Goal: Task Accomplishment & Management: Use online tool/utility

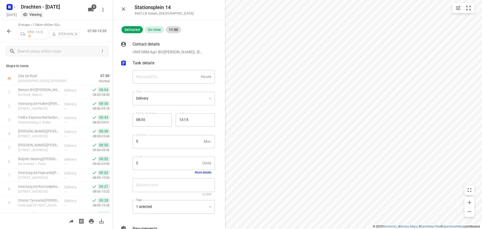
scroll to position [251, 0]
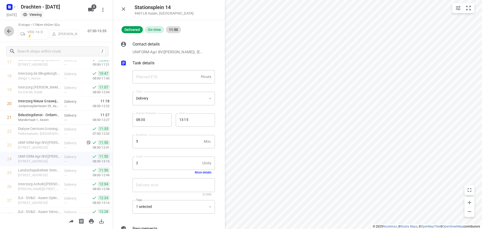
click at [11, 31] on icon "button" at bounding box center [9, 31] width 4 height 4
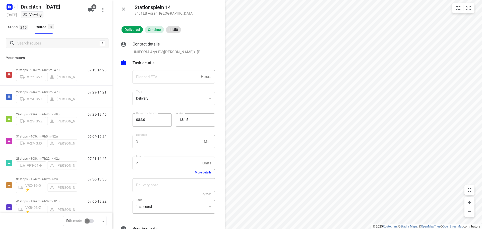
click at [107, 25] on div "Stops 245 Routes 8" at bounding box center [56, 27] width 112 height 14
click at [124, 9] on icon "button" at bounding box center [124, 9] width 4 height 4
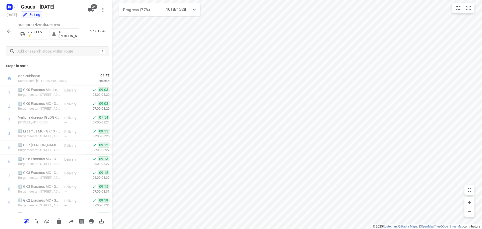
scroll to position [508, 0]
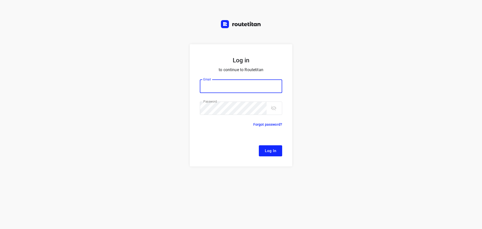
type input "[EMAIL_ADDRESS][DOMAIN_NAME]"
click at [270, 148] on span "Log In" at bounding box center [270, 150] width 11 height 7
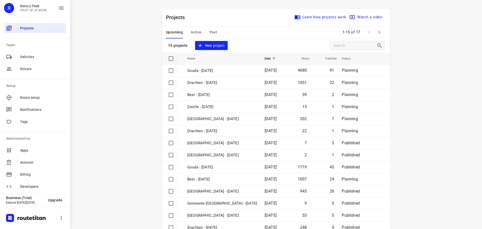
click at [379, 33] on icon "button" at bounding box center [379, 32] width 6 height 6
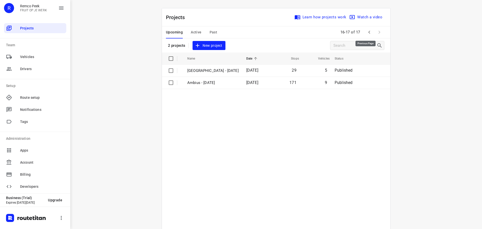
click at [368, 30] on icon "button" at bounding box center [369, 32] width 6 height 6
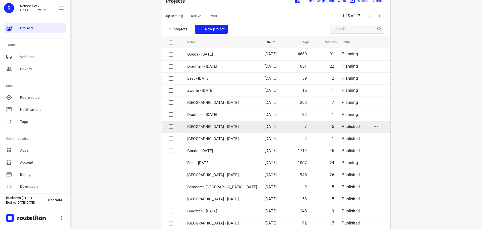
scroll to position [25, 0]
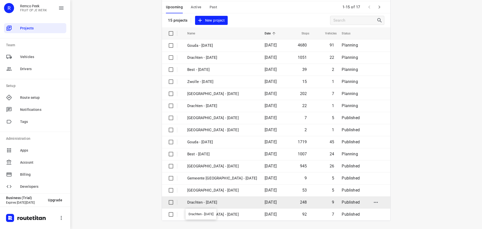
click at [210, 200] on p "Drachten - Wednesday" at bounding box center [222, 202] width 70 height 6
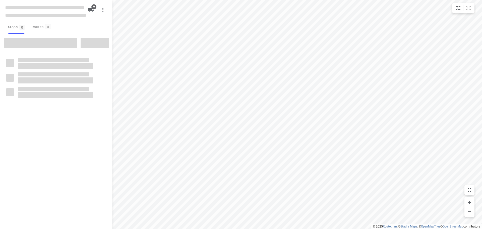
type input "distance"
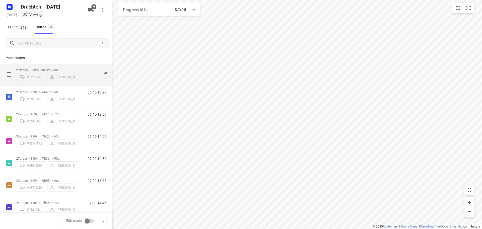
click at [55, 68] on p "28 stops • 63km • 3h58m • 50u" at bounding box center [46, 70] width 61 height 4
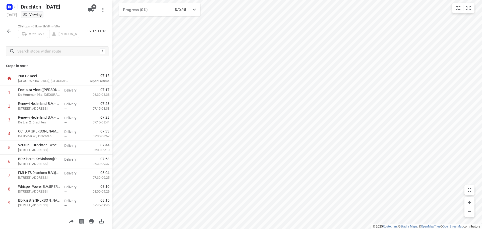
click at [12, 30] on button "button" at bounding box center [9, 31] width 10 height 10
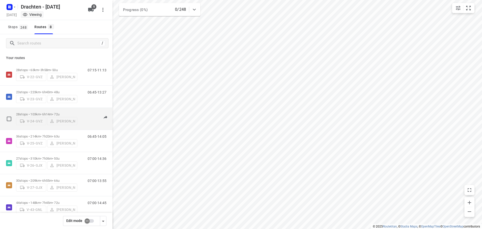
click at [49, 112] on p "28 stops • 103km • 6h14m • 72u" at bounding box center [46, 114] width 61 height 4
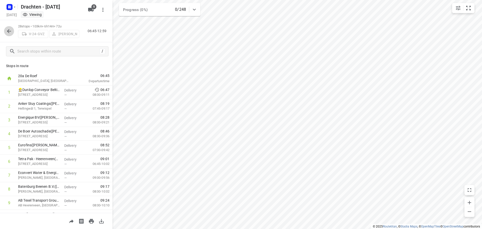
click at [7, 28] on icon "button" at bounding box center [9, 31] width 6 height 6
